Goal: Task Accomplishment & Management: Complete application form

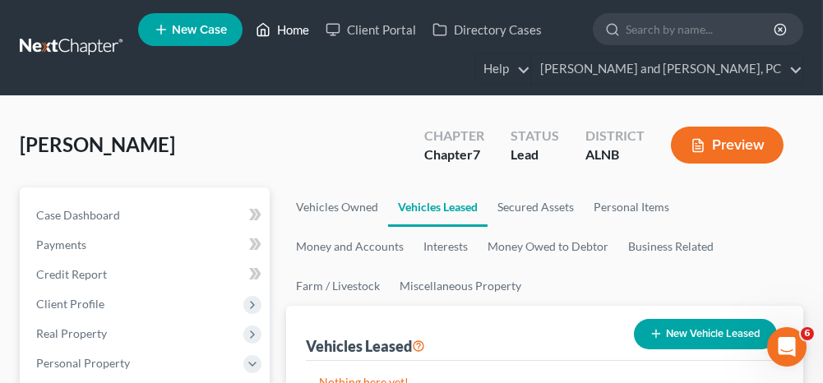
drag, startPoint x: 294, startPoint y: 32, endPoint x: 310, endPoint y: 120, distance: 89.5
click at [294, 32] on link "Home" at bounding box center [283, 30] width 70 height 30
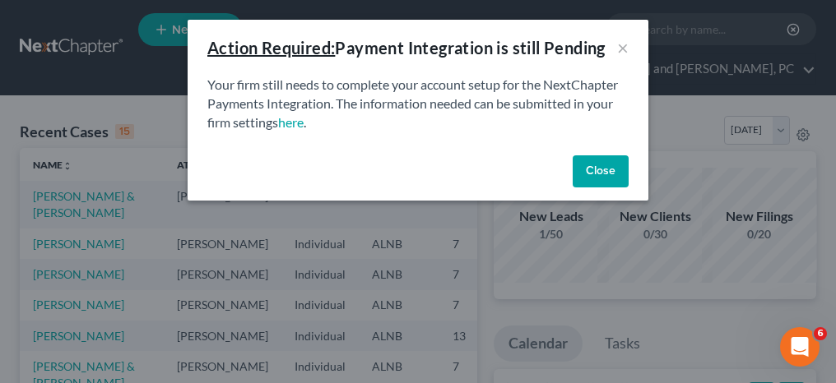
click at [609, 172] on button "Close" at bounding box center [600, 171] width 56 height 33
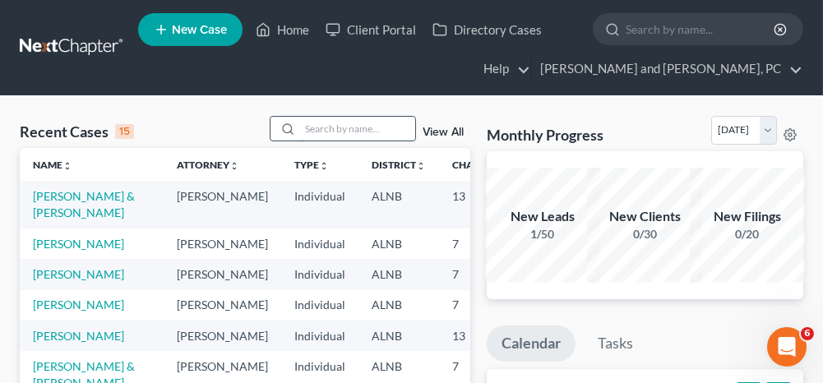
click at [342, 124] on input "search" at bounding box center [357, 129] width 115 height 24
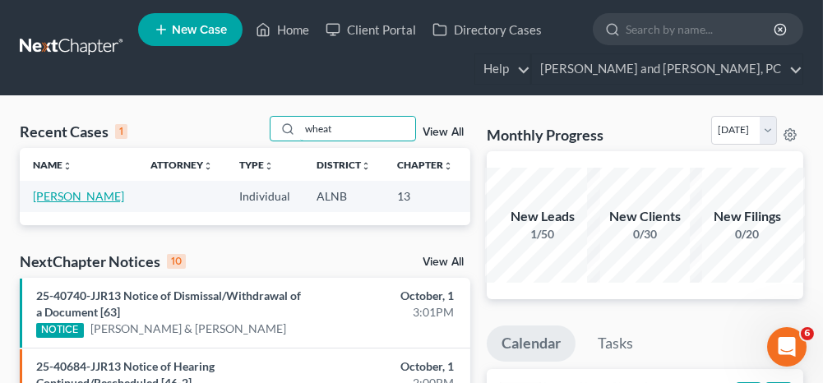
type input "wheat"
click at [61, 196] on link "[PERSON_NAME]" at bounding box center [78, 196] width 91 height 14
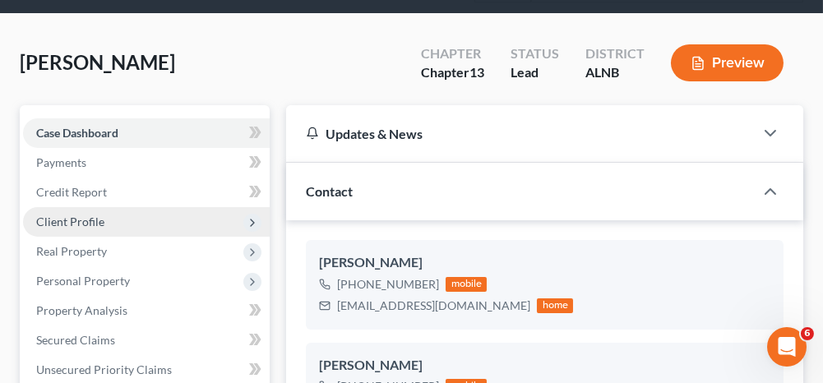
scroll to position [692, 0]
click at [86, 215] on span "Client Profile" at bounding box center [70, 222] width 68 height 14
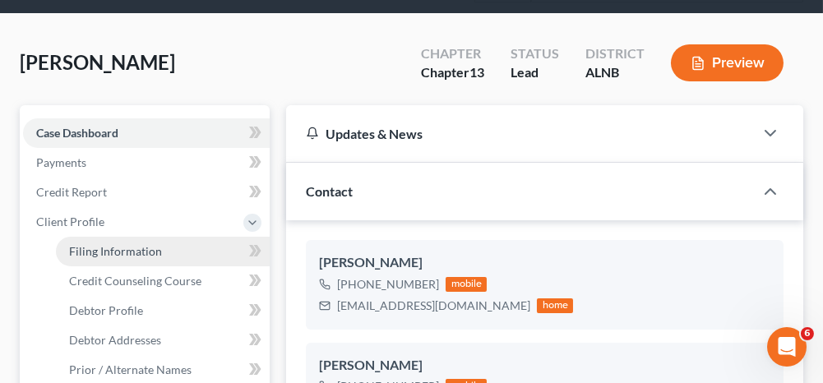
click at [93, 253] on span "Filing Information" at bounding box center [115, 251] width 93 height 14
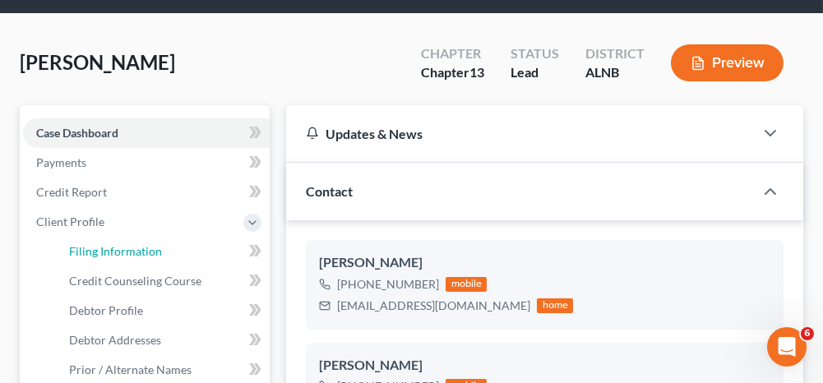
select select "1"
select select "0"
select select "3"
select select "1"
select select "0"
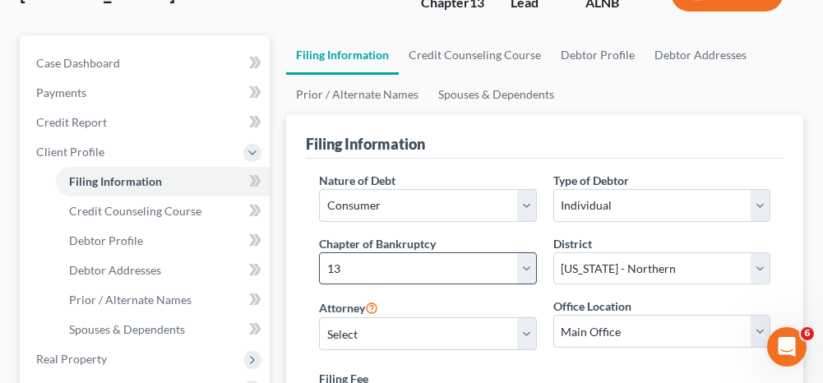
scroll to position [164, 0]
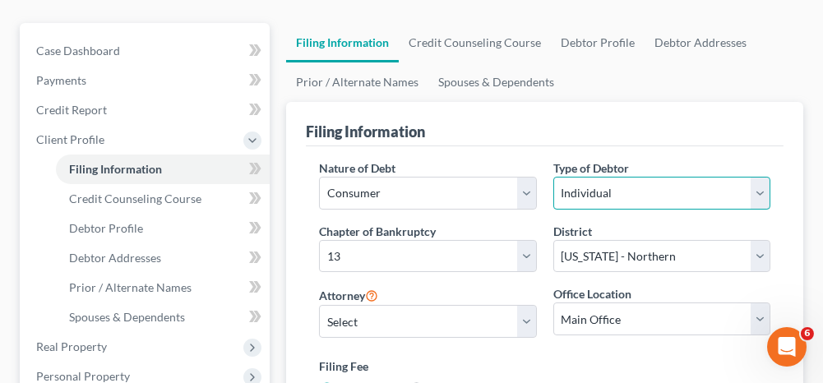
drag, startPoint x: 607, startPoint y: 185, endPoint x: 603, endPoint y: 207, distance: 22.6
click at [607, 185] on select "Select Individual Joint" at bounding box center [661, 193] width 217 height 33
select select "1"
click at [553, 177] on select "Select Individual Joint" at bounding box center [661, 193] width 217 height 33
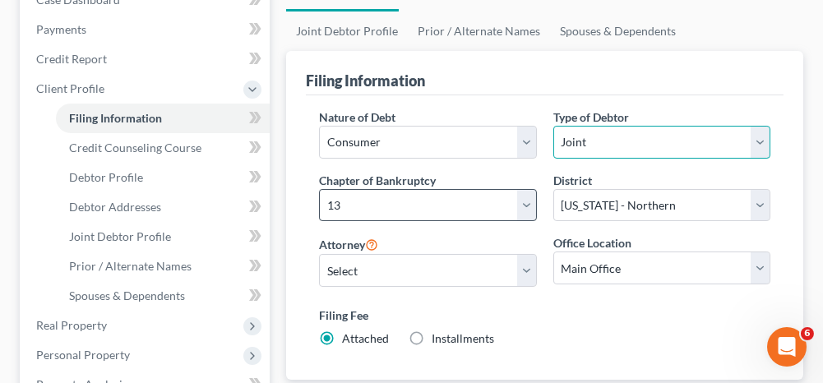
scroll to position [247, 0]
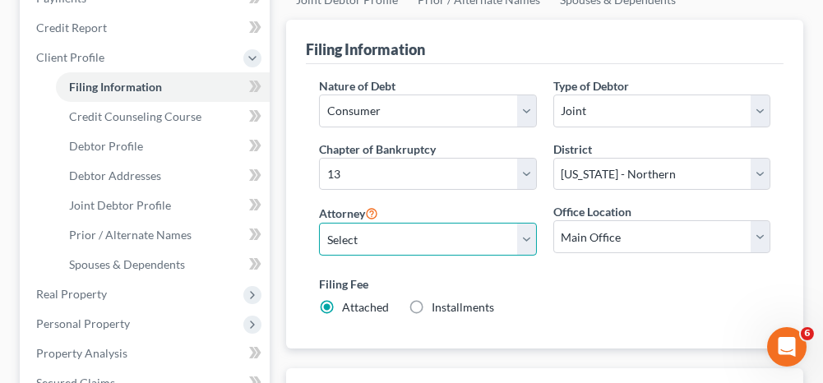
drag, startPoint x: 407, startPoint y: 237, endPoint x: 392, endPoint y: 252, distance: 20.9
click at [407, 237] on select "Select [PERSON_NAME] - ALNB [PERSON_NAME] - ALNB [PERSON_NAME] - ALMB" at bounding box center [427, 239] width 217 height 33
select select "1"
click at [319, 223] on select "Select [PERSON_NAME] - ALNB [PERSON_NAME] - ALNB [PERSON_NAME] - ALMB" at bounding box center [427, 239] width 217 height 33
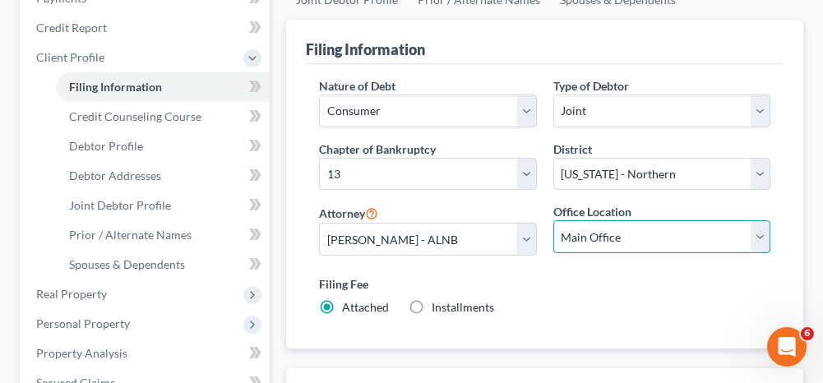
drag, startPoint x: 567, startPoint y: 230, endPoint x: 571, endPoint y: 249, distance: 19.4
click at [567, 230] on select "Main Office [GEOGRAPHIC_DATA]" at bounding box center [661, 236] width 217 height 33
select select "0"
click at [553, 220] on select "Main Office [GEOGRAPHIC_DATA]" at bounding box center [661, 236] width 217 height 33
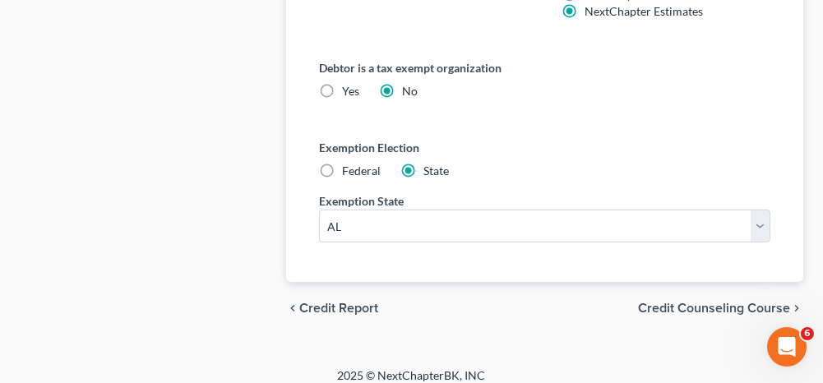
scroll to position [1256, 0]
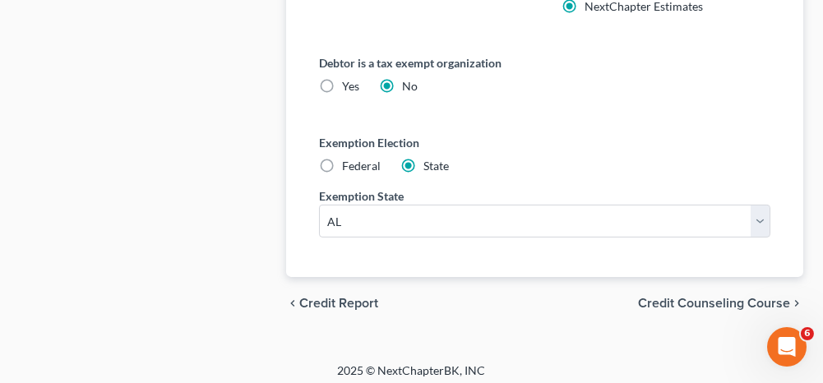
click at [669, 297] on span "Credit Counseling Course" at bounding box center [714, 303] width 152 height 13
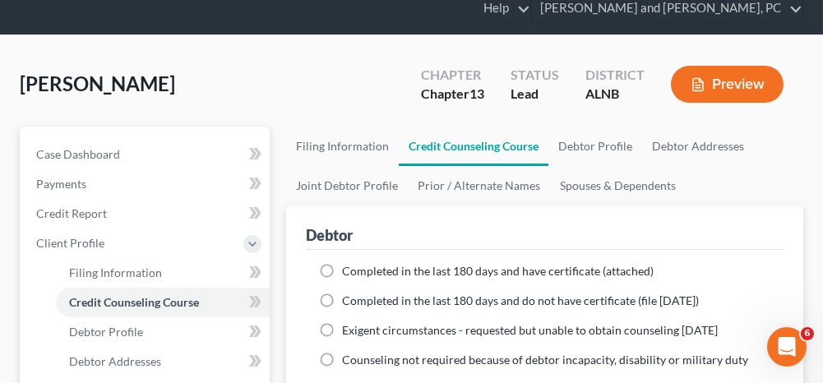
scroll to position [82, 0]
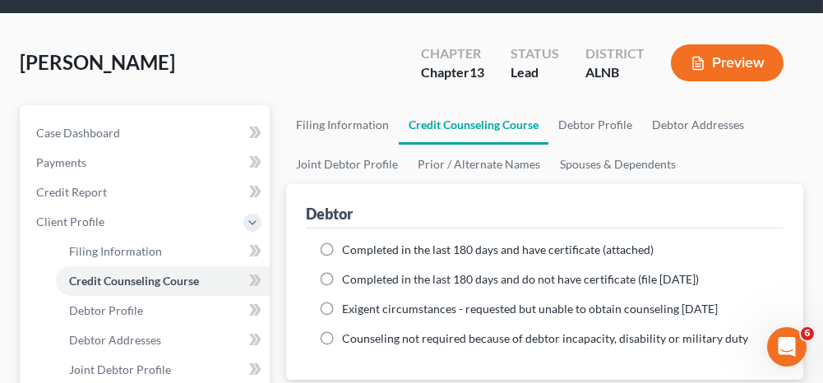
click at [342, 245] on label "Completed in the last 180 days and have certificate (attached)" at bounding box center [498, 250] width 312 height 16
click at [349, 245] on input "Completed in the last 180 days and have certificate (attached)" at bounding box center [354, 247] width 11 height 11
radio input "true"
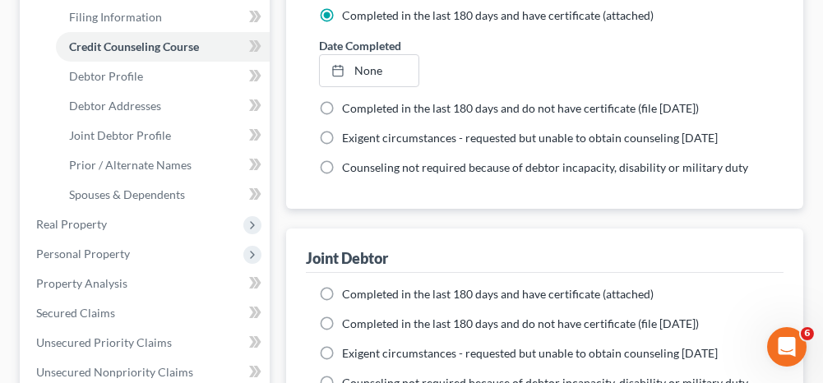
scroll to position [329, 0]
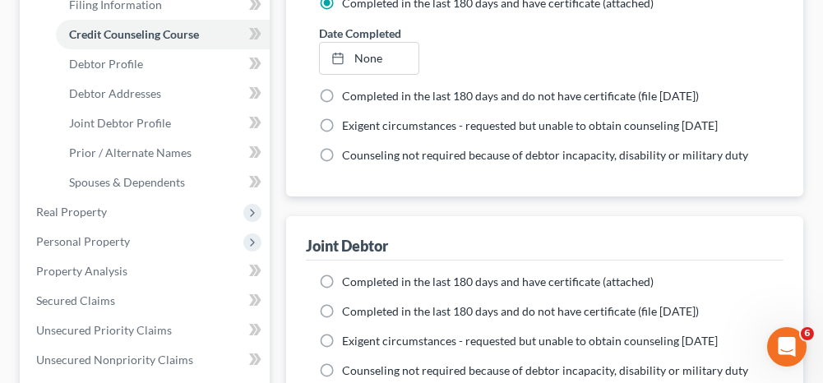
click at [342, 276] on label "Completed in the last 180 days and have certificate (attached)" at bounding box center [498, 282] width 312 height 16
click at [349, 276] on input "Completed in the last 180 days and have certificate (attached)" at bounding box center [354, 279] width 11 height 11
radio input "true"
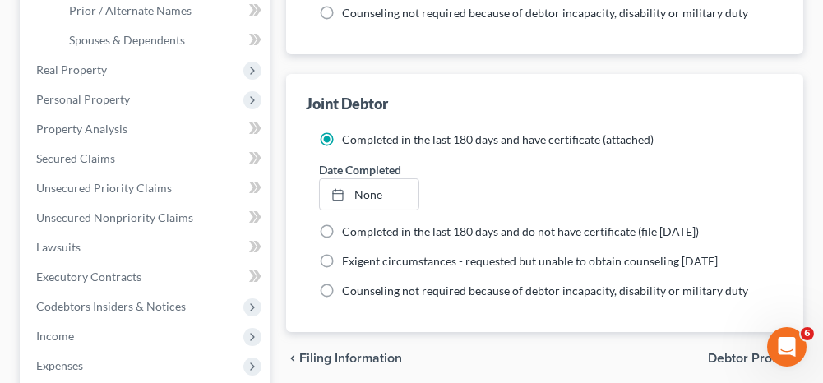
scroll to position [493, 0]
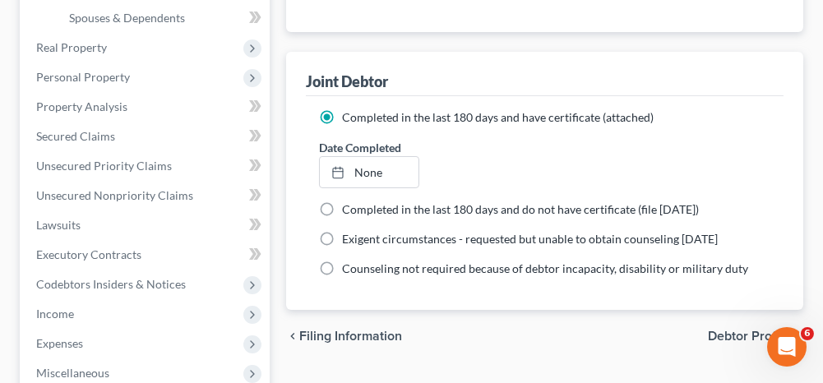
click at [747, 330] on span "Debtor Profile" at bounding box center [749, 336] width 82 height 13
select select "1"
select select "4"
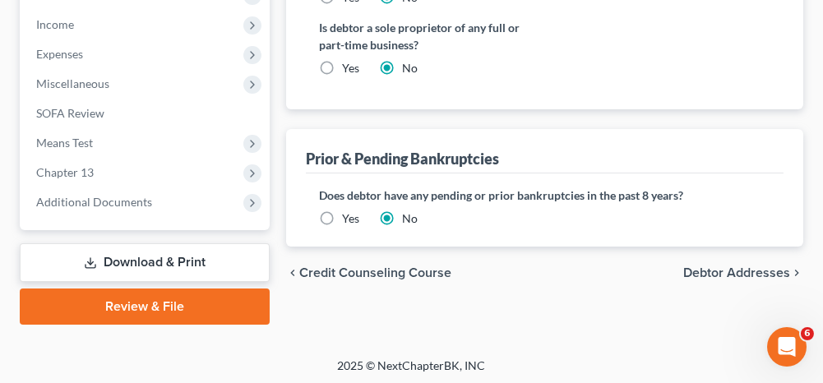
scroll to position [784, 0]
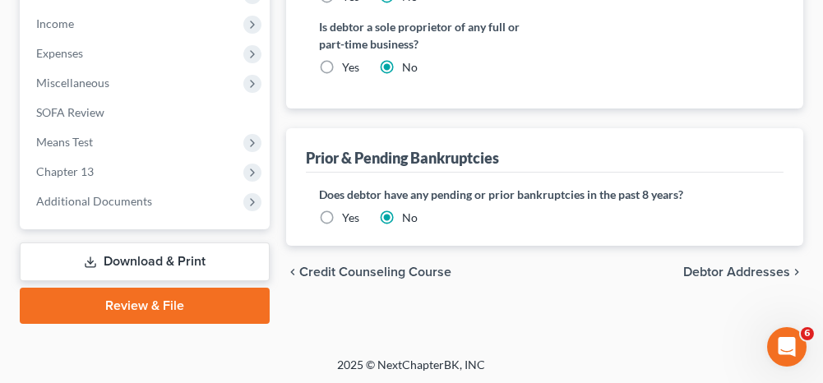
drag, startPoint x: 713, startPoint y: 266, endPoint x: 678, endPoint y: 264, distance: 35.5
click at [713, 266] on span "Debtor Addresses" at bounding box center [736, 272] width 107 height 13
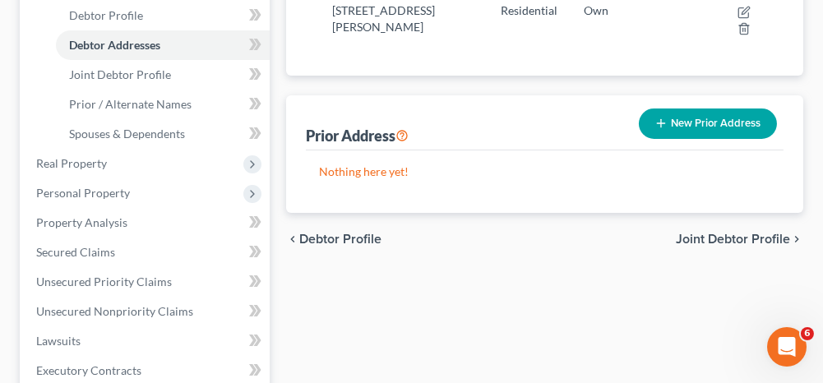
scroll to position [411, 0]
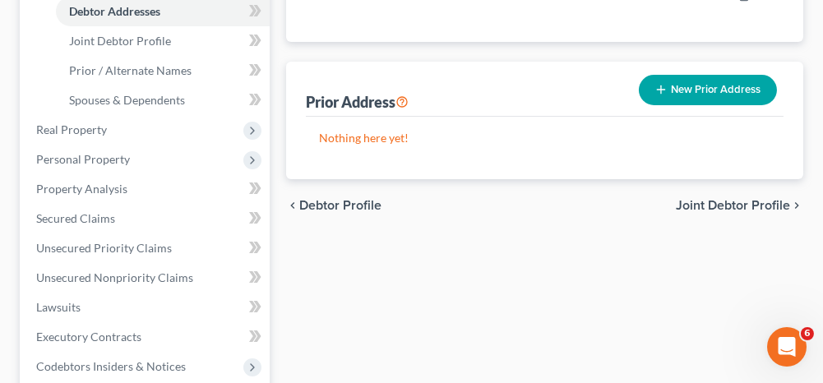
click at [696, 206] on span "Joint Debtor Profile" at bounding box center [733, 205] width 114 height 13
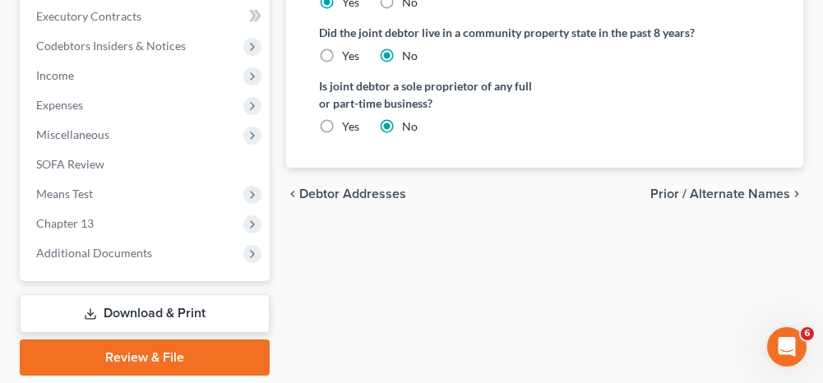
scroll to position [740, 0]
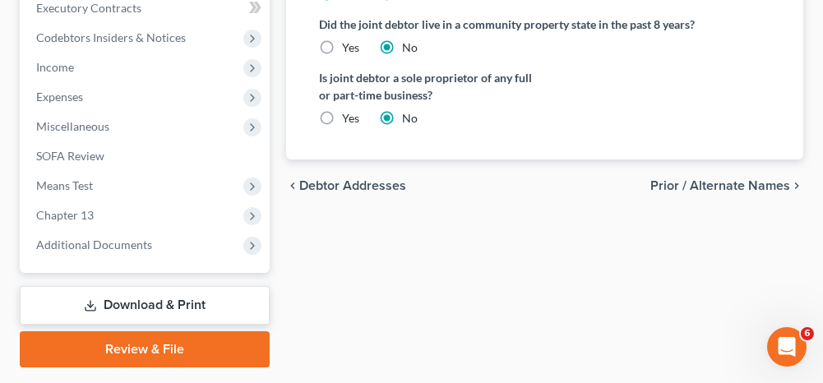
click at [707, 179] on span "Prior / Alternate Names" at bounding box center [721, 185] width 140 height 13
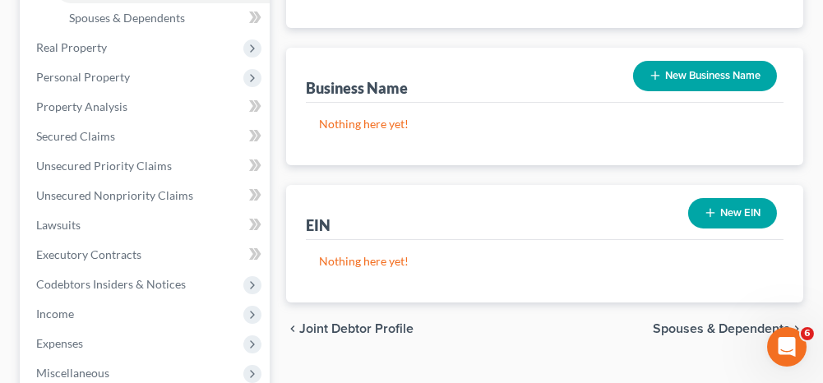
click at [674, 323] on span "Spouses & Dependents" at bounding box center [721, 328] width 137 height 13
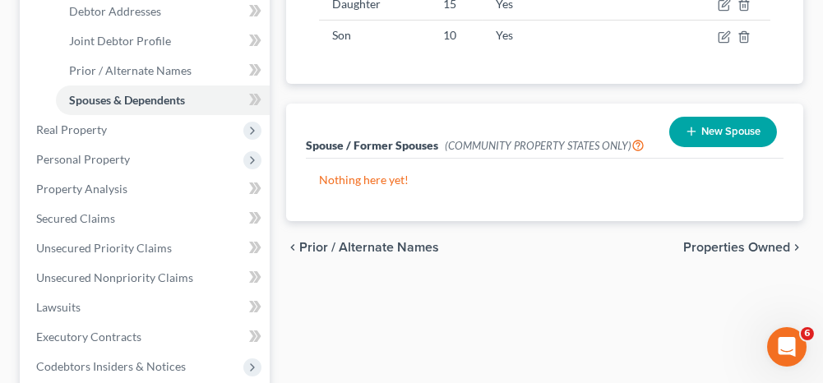
click at [722, 243] on span "Properties Owned" at bounding box center [736, 247] width 107 height 13
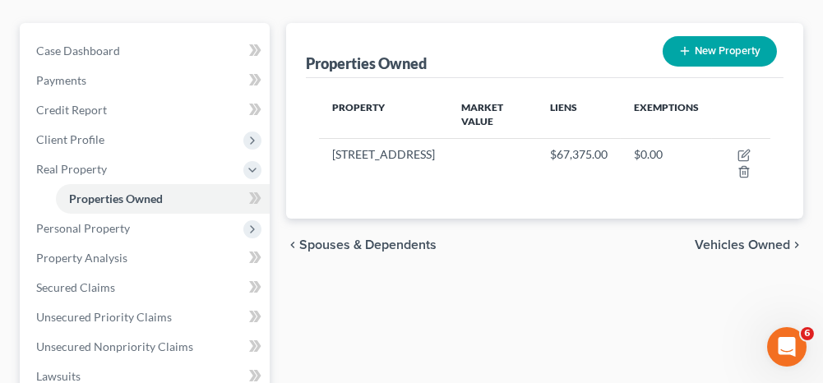
click at [719, 244] on span "Vehicles Owned" at bounding box center [742, 245] width 95 height 13
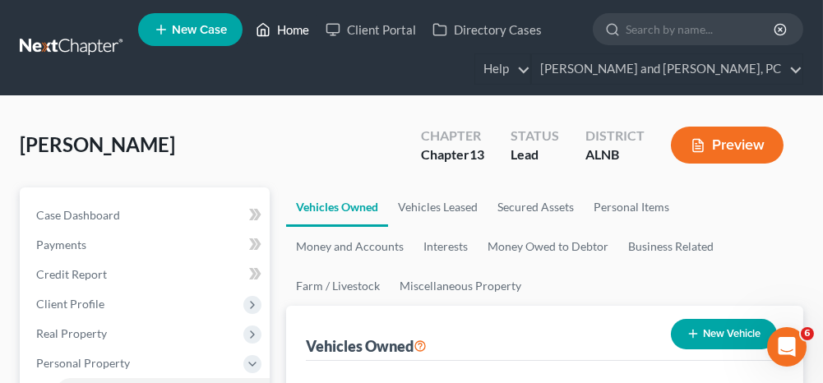
drag, startPoint x: 287, startPoint y: 28, endPoint x: 273, endPoint y: 95, distance: 68.1
click at [287, 28] on link "Home" at bounding box center [283, 30] width 70 height 30
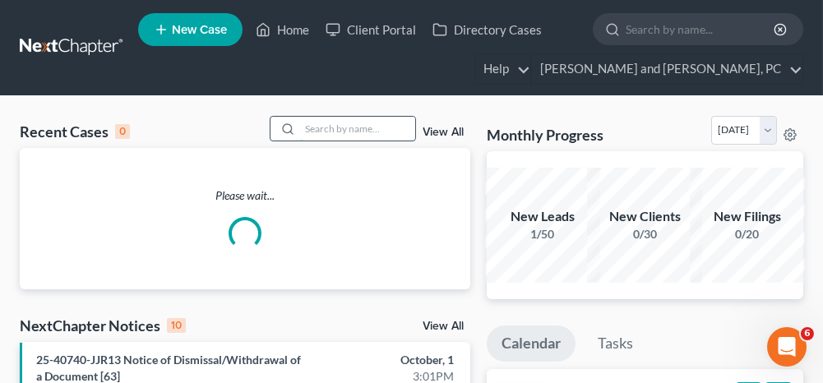
click at [348, 127] on input "search" at bounding box center [357, 129] width 115 height 24
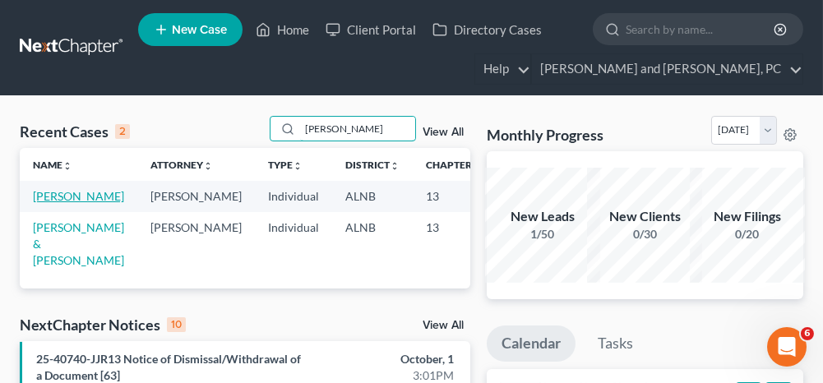
type input "[PERSON_NAME]"
click at [53, 195] on link "[PERSON_NAME]" at bounding box center [78, 196] width 91 height 14
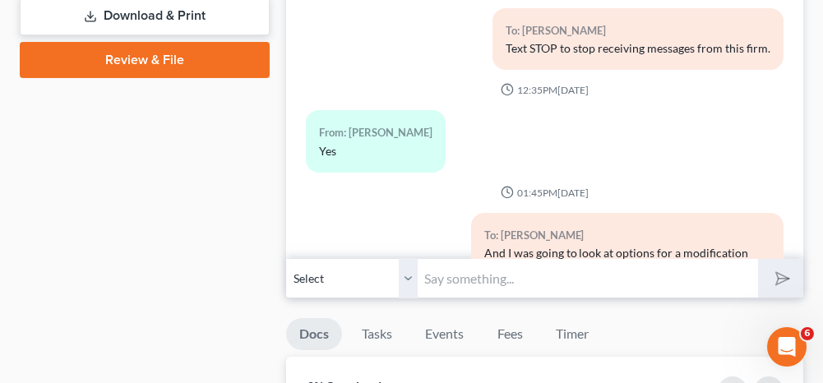
scroll to position [4175, 0]
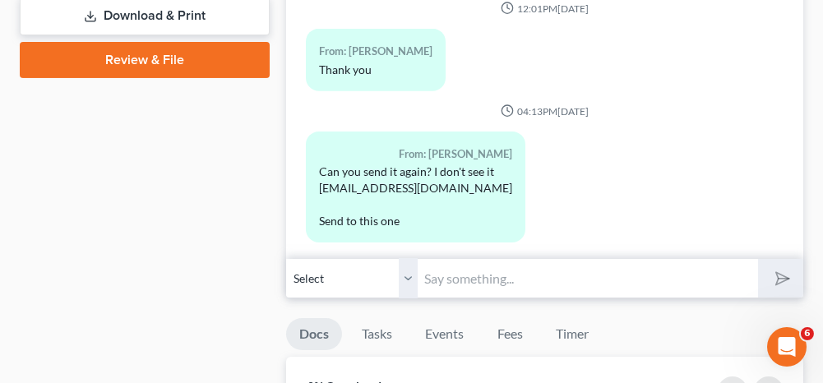
click at [459, 276] on input "text" at bounding box center [588, 278] width 340 height 40
type input "I just sent it"
drag, startPoint x: 771, startPoint y: 265, endPoint x: 224, endPoint y: 212, distance: 550.3
click at [771, 265] on button "submit" at bounding box center [780, 278] width 45 height 39
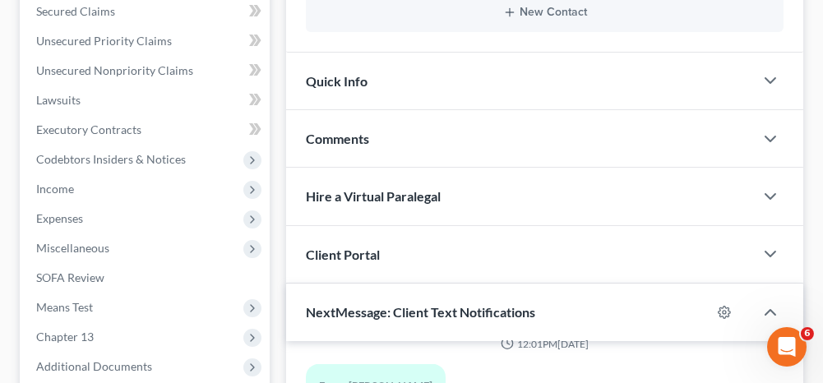
scroll to position [0, 0]
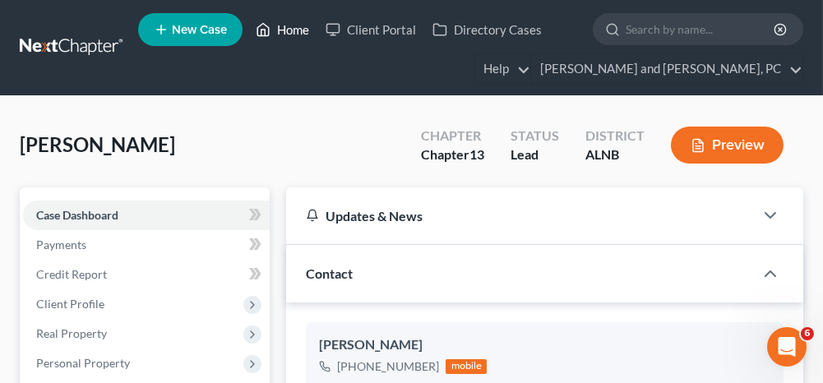
click at [290, 28] on link "Home" at bounding box center [283, 30] width 70 height 30
